Goal: Information Seeking & Learning: Learn about a topic

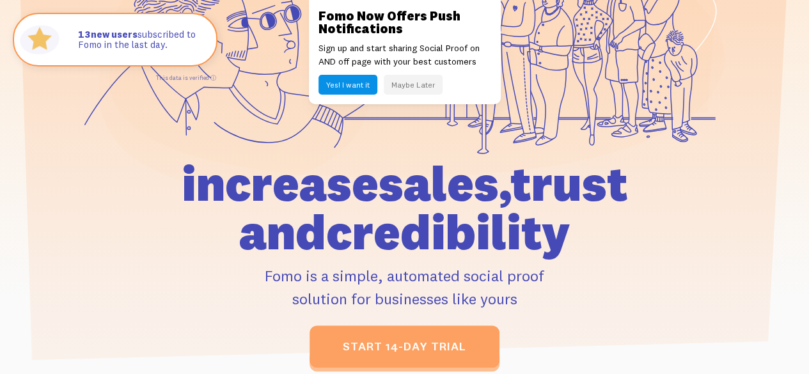
drag, startPoint x: 169, startPoint y: 189, endPoint x: 579, endPoint y: 228, distance: 411.1
click at [579, 228] on h1 "increase sales, trust and credibility" at bounding box center [404, 207] width 531 height 97
drag, startPoint x: 515, startPoint y: 291, endPoint x: 156, endPoint y: 184, distance: 374.9
click at [156, 184] on div "increase sales, trust and credibility Fomo is a simple, automated social proof …" at bounding box center [404, 263] width 531 height 208
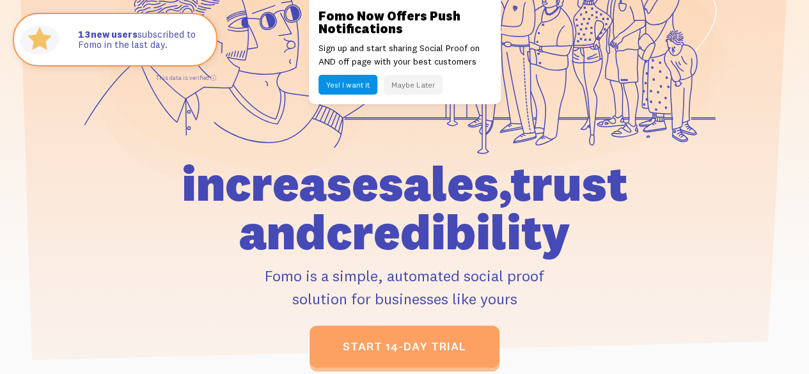
click at [153, 184] on h1 "increase sales, trust and credibility" at bounding box center [404, 207] width 531 height 97
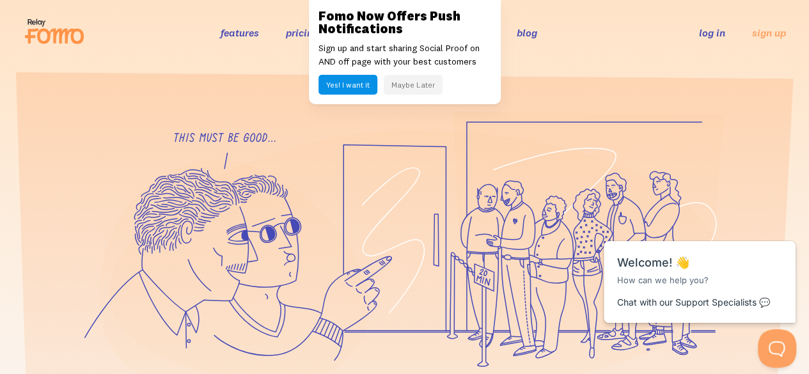
click at [416, 84] on button "Maybe Later" at bounding box center [413, 85] width 59 height 20
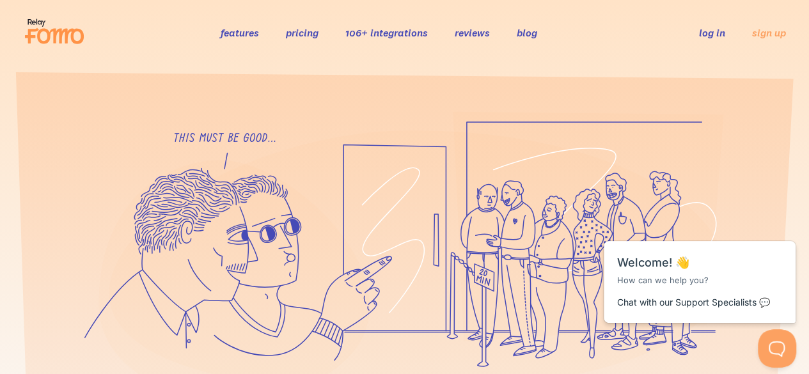
click at [238, 33] on link "features" at bounding box center [240, 32] width 38 height 13
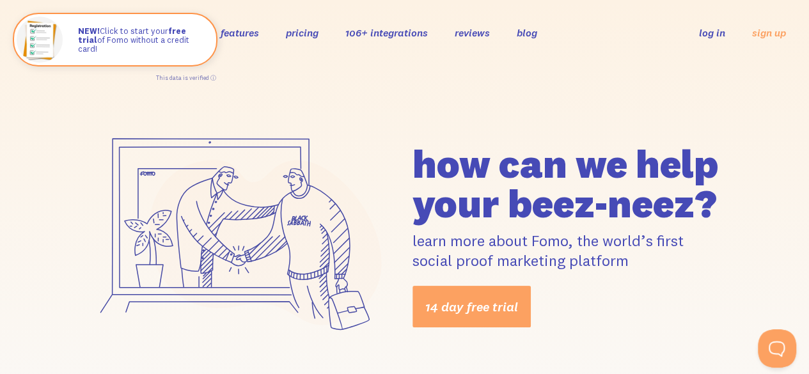
click at [375, 33] on link "106+ integrations" at bounding box center [386, 32] width 82 height 13
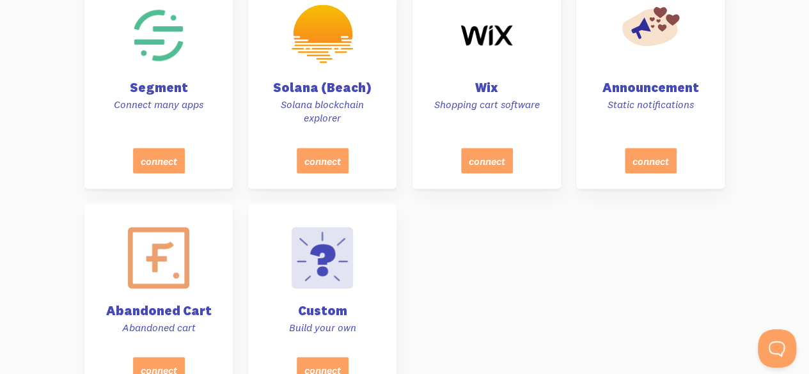
scroll to position [5199, 0]
